Goal: Task Accomplishment & Management: Complete application form

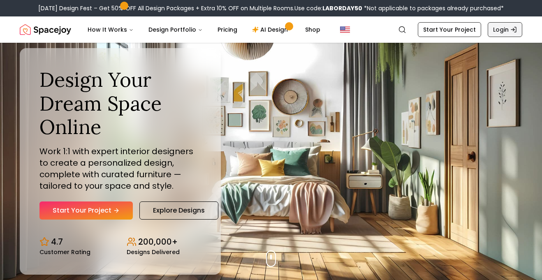
click at [498, 30] on link "Login" at bounding box center [505, 29] width 35 height 15
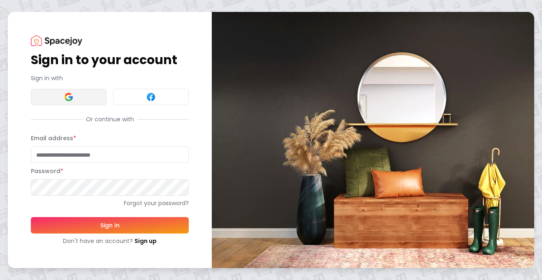
click at [68, 94] on img at bounding box center [69, 97] width 10 height 10
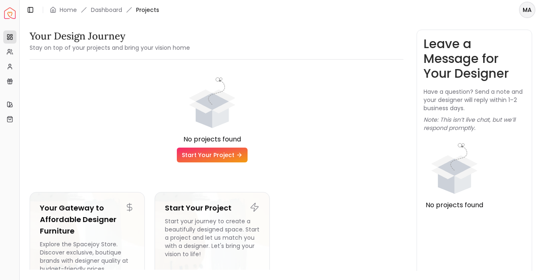
click at [227, 153] on link "Start Your Project" at bounding box center [212, 155] width 71 height 15
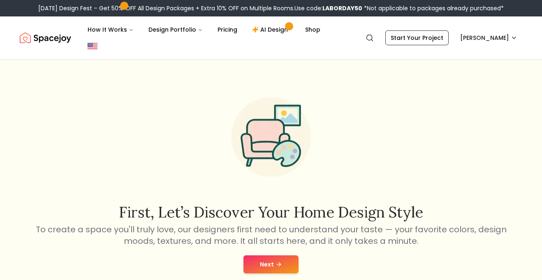
click at [259, 255] on button "Next" at bounding box center [270, 264] width 55 height 18
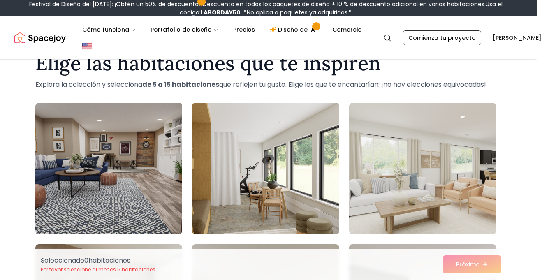
scroll to position [29, 5]
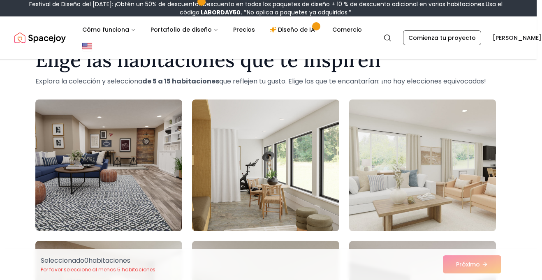
click at [443, 156] on img at bounding box center [422, 165] width 154 height 138
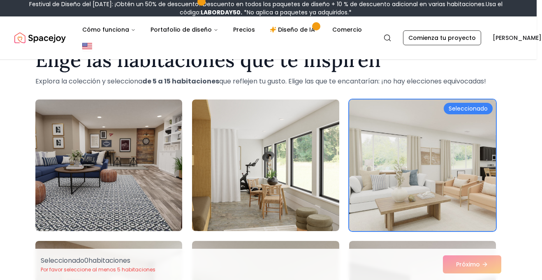
click at [464, 263] on div "Seleccionado 0 habitaciones Por favor seleccione al menos 5 habitaciones Próximo" at bounding box center [271, 264] width 474 height 31
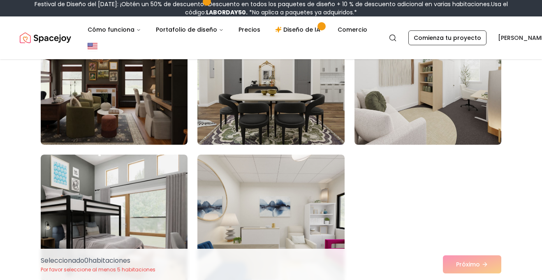
scroll to position [823, 0]
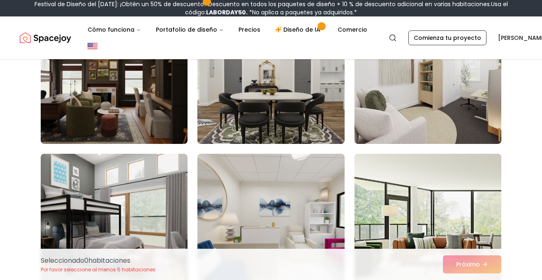
click at [382, 187] on img at bounding box center [428, 219] width 154 height 138
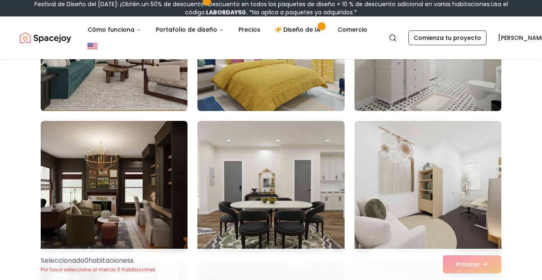
scroll to position [713, 0]
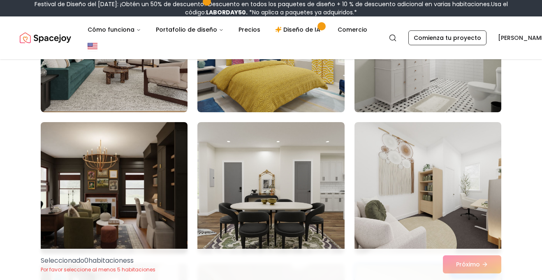
click at [84, 194] on img at bounding box center [114, 188] width 154 height 138
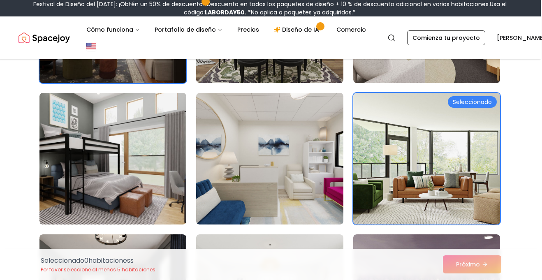
scroll to position [888, 1]
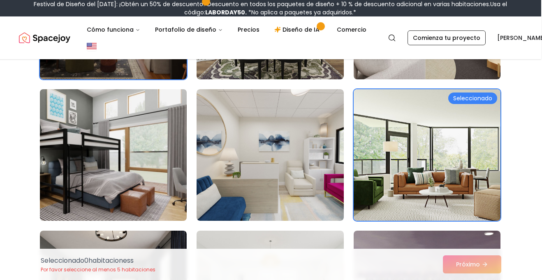
click at [88, 194] on img at bounding box center [113, 155] width 154 height 138
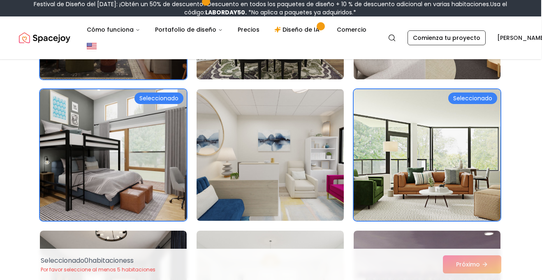
click at [278, 149] on img at bounding box center [270, 155] width 154 height 138
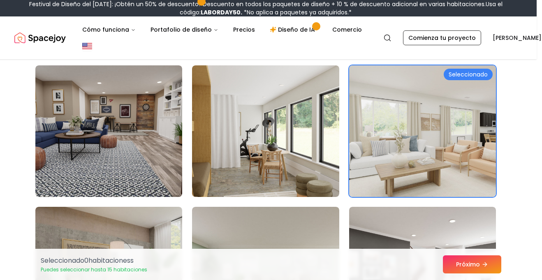
scroll to position [62, 5]
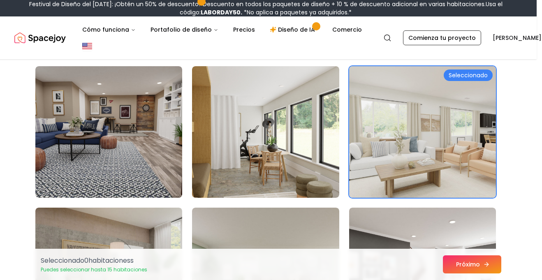
click at [465, 272] on button "Próximo" at bounding box center [472, 264] width 58 height 18
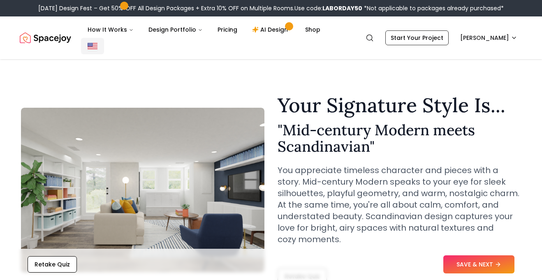
click at [97, 41] on img "Global" at bounding box center [93, 46] width 10 height 10
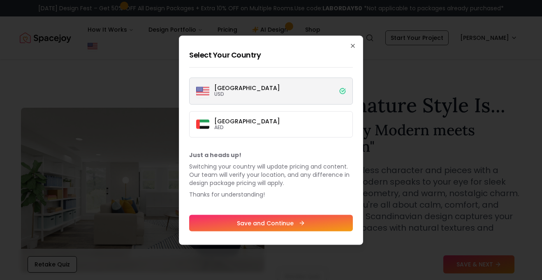
click at [405, 148] on div at bounding box center [271, 140] width 542 height 280
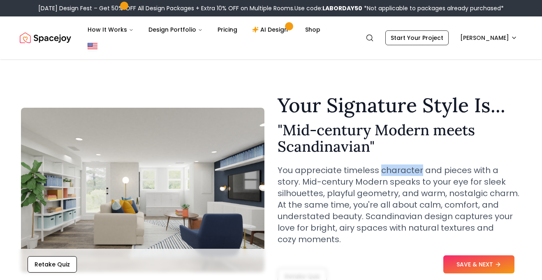
click at [203, 66] on section "Your Signature Style Is... " Mid-century Modern meets Scandinavian " You apprec…" at bounding box center [271, 185] width 526 height 238
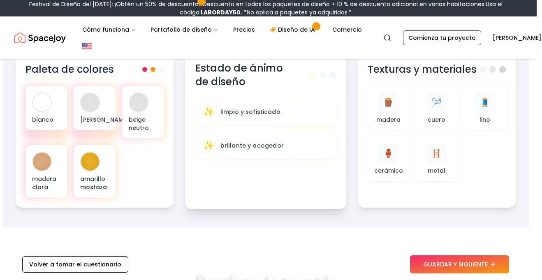
scroll to position [377, 5]
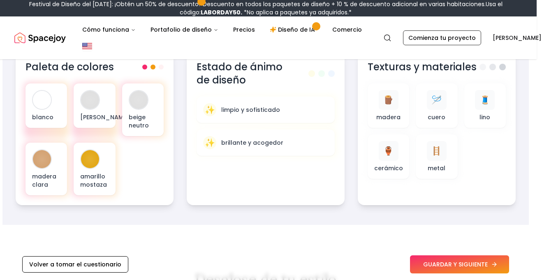
click at [439, 263] on font "GUARDAR Y SIGUIENTE" at bounding box center [455, 264] width 65 height 8
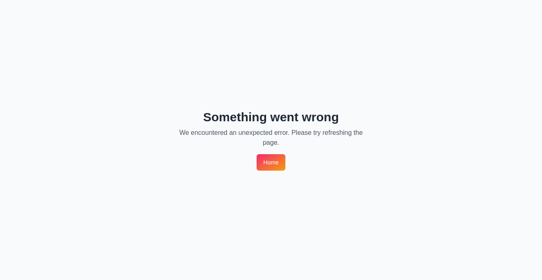
scroll to position [0, 0]
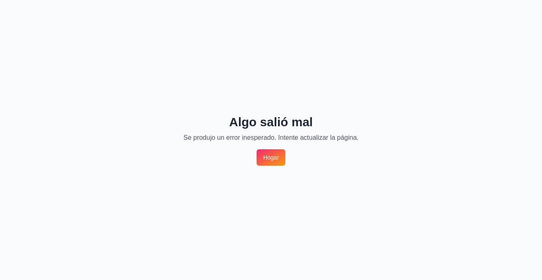
click at [270, 148] on div "Algo salió mal Se produjo un error inesperado. Intente actualizar la página. Ho…" at bounding box center [271, 140] width 542 height 280
click at [271, 154] on font "Hogar" at bounding box center [271, 157] width 16 height 7
